Goal: Task Accomplishment & Management: Use online tool/utility

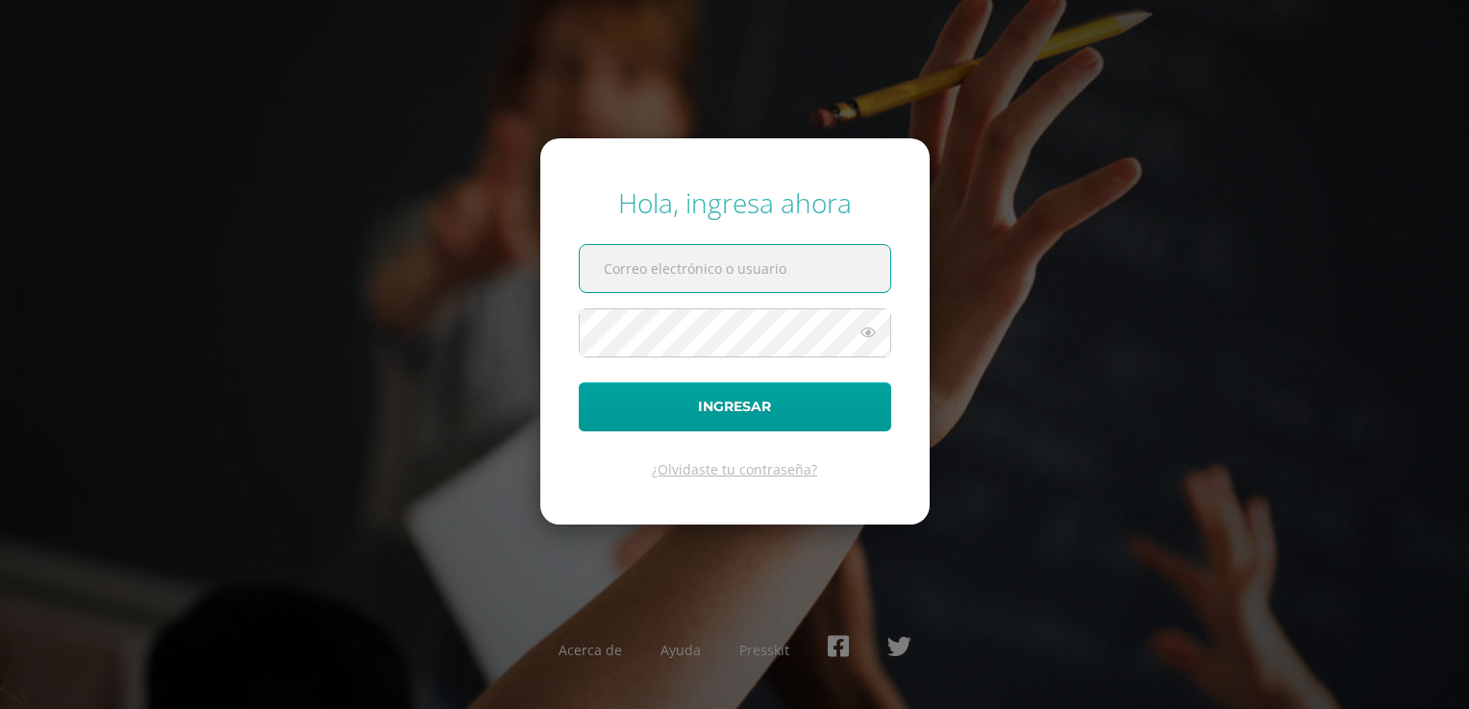
click at [701, 264] on input "text" at bounding box center [735, 268] width 310 height 47
type input "2019784@colegiobelga.edu.gt"
click at [579, 383] on button "Ingresar" at bounding box center [735, 407] width 312 height 49
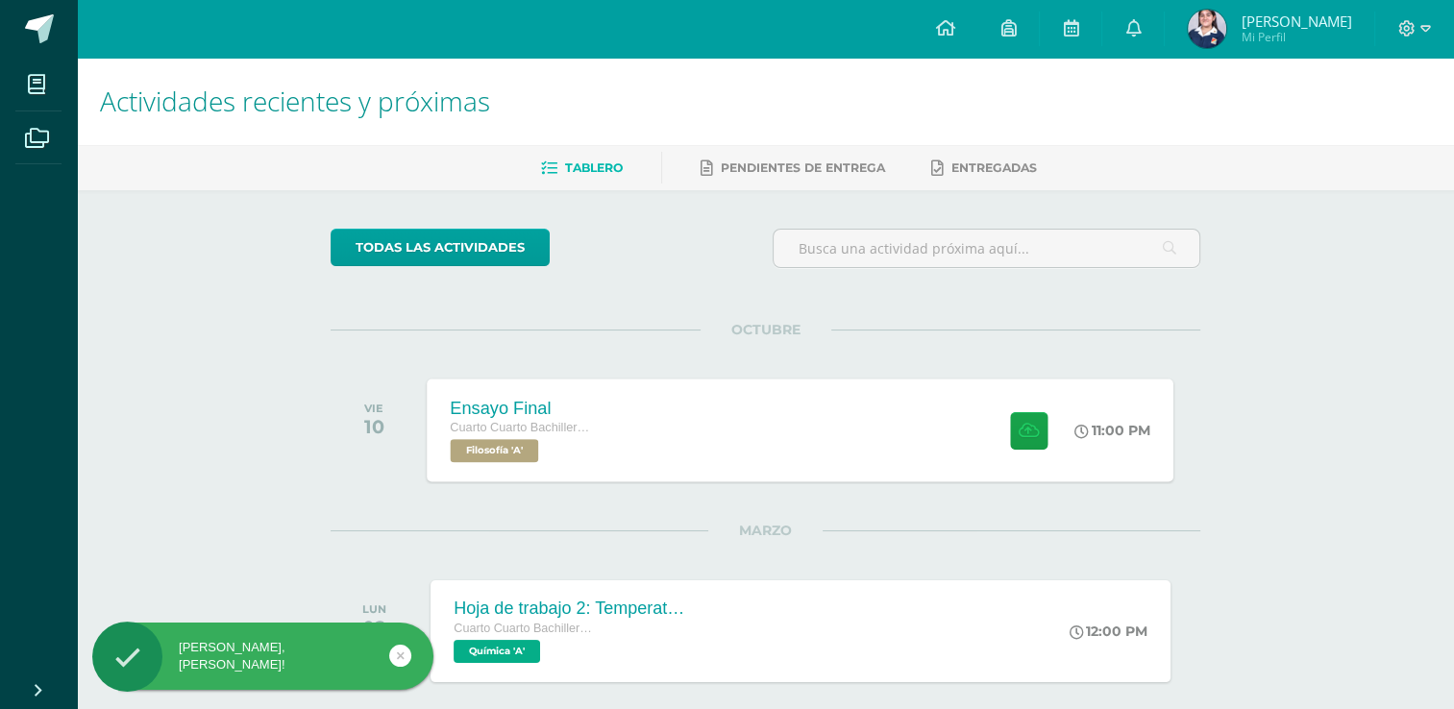
click at [735, 421] on div "Ensayo Final Cuarto Cuarto Bachillerato en Ciencias y Letras con Orientación en…" at bounding box center [801, 430] width 747 height 103
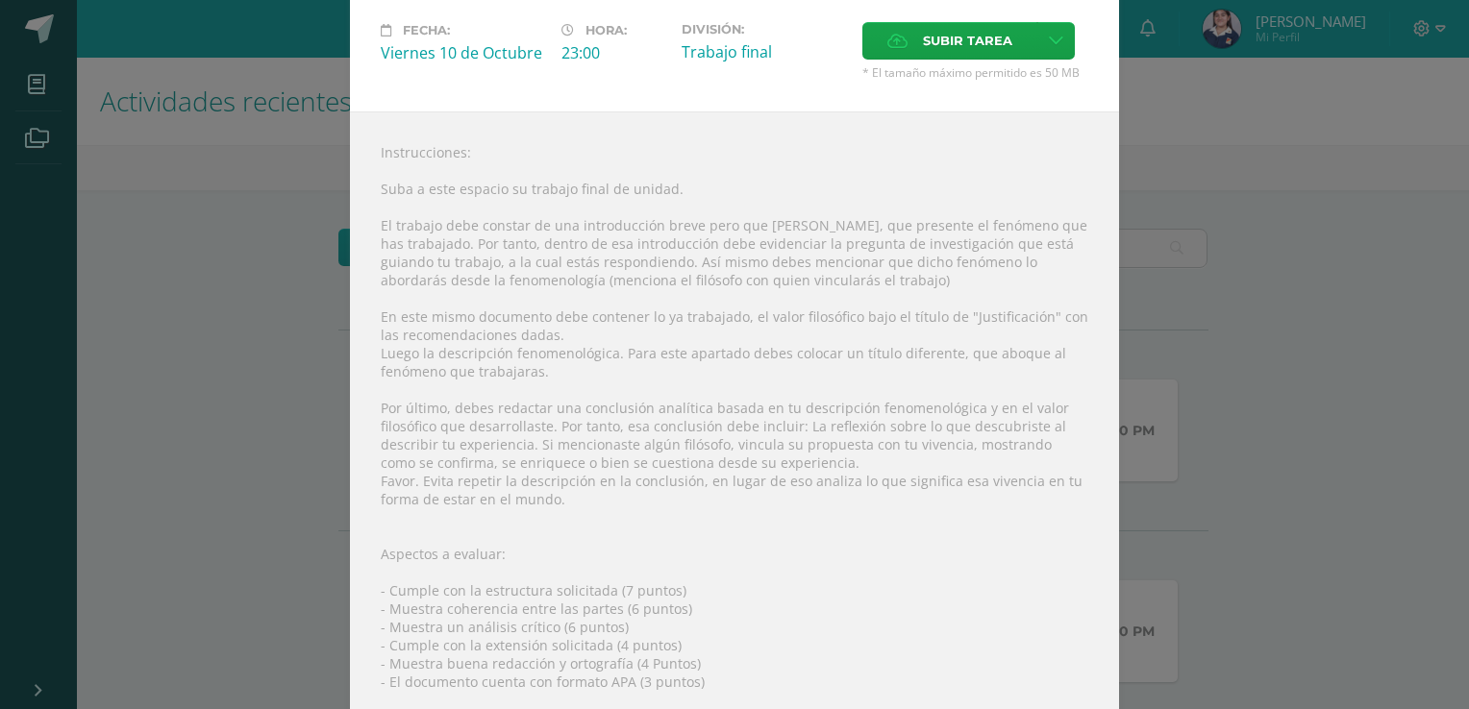
scroll to position [83, 0]
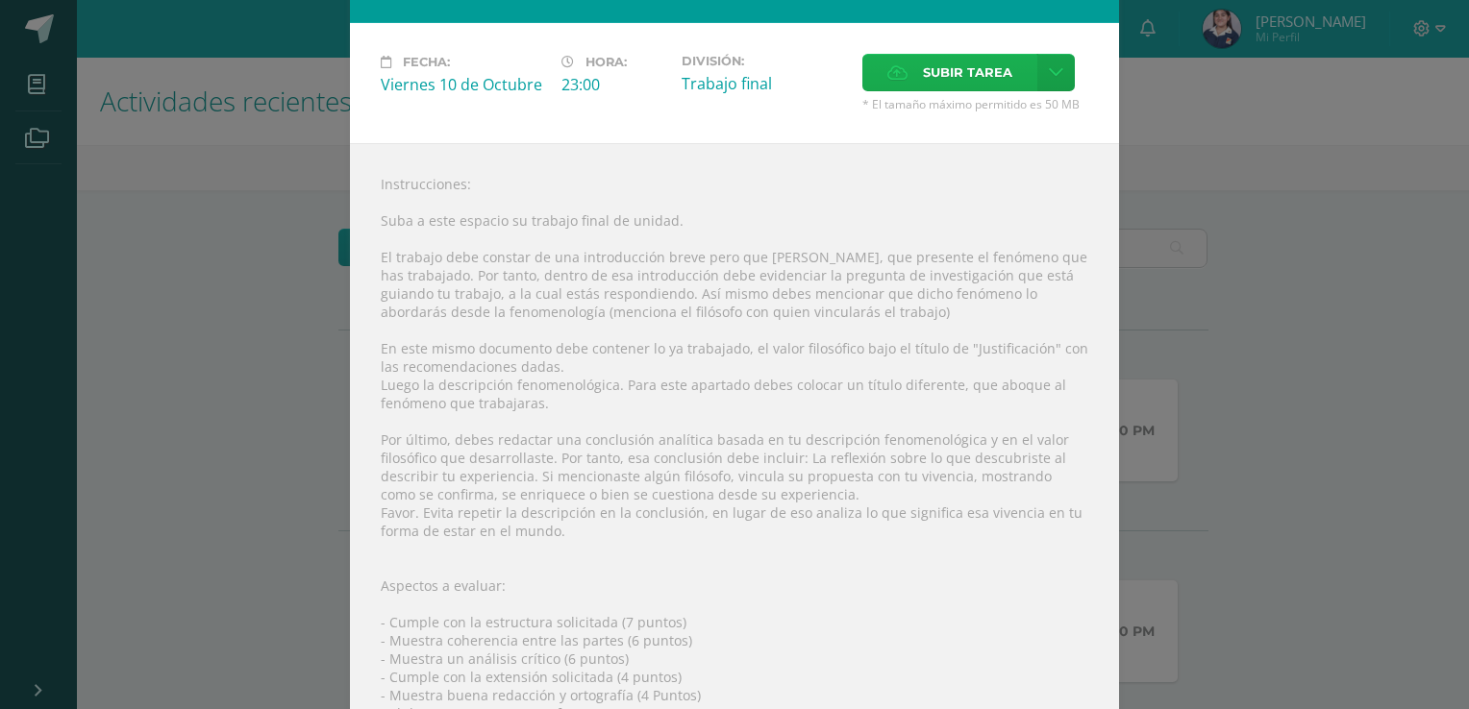
click at [987, 63] on span "Subir tarea" at bounding box center [967, 73] width 89 height 36
click at [0, 0] on input "Subir tarea" at bounding box center [0, 0] width 0 height 0
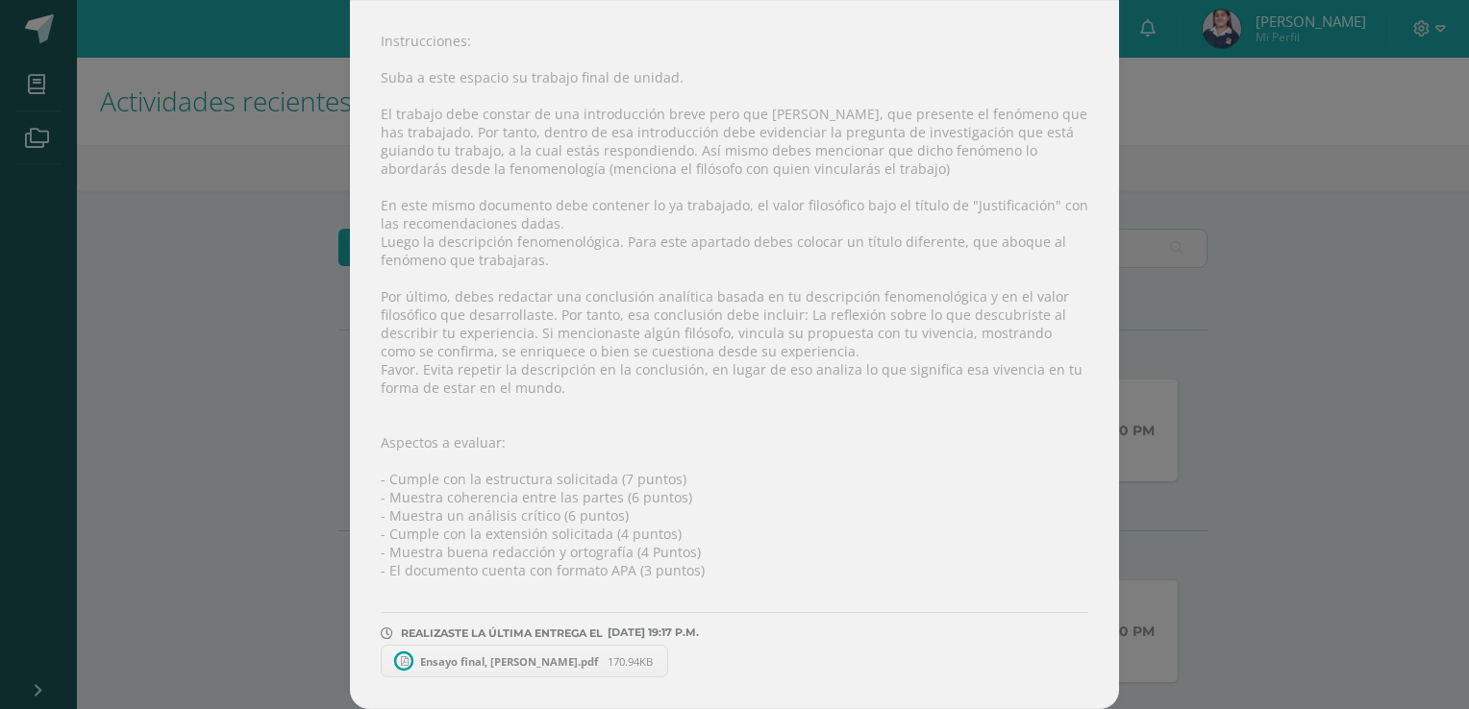
scroll to position [229, 0]
click at [438, 662] on span "Ensayo final, [PERSON_NAME].pdf" at bounding box center [508, 662] width 197 height 14
